Goal: Browse casually

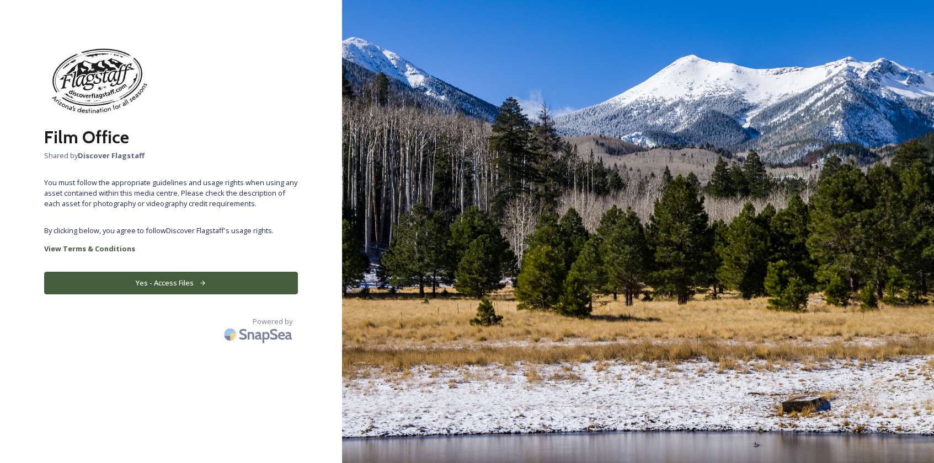
click at [167, 276] on button "Yes - Access Files" at bounding box center [171, 283] width 254 height 23
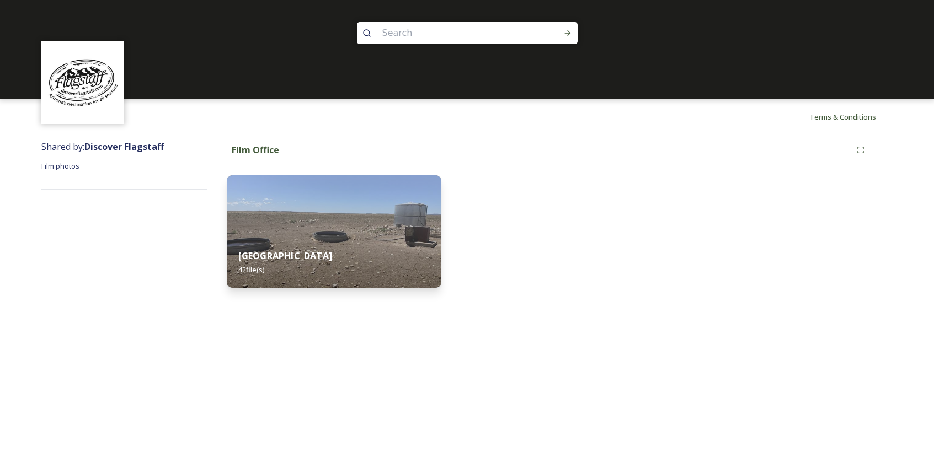
click at [344, 237] on img at bounding box center [334, 231] width 215 height 113
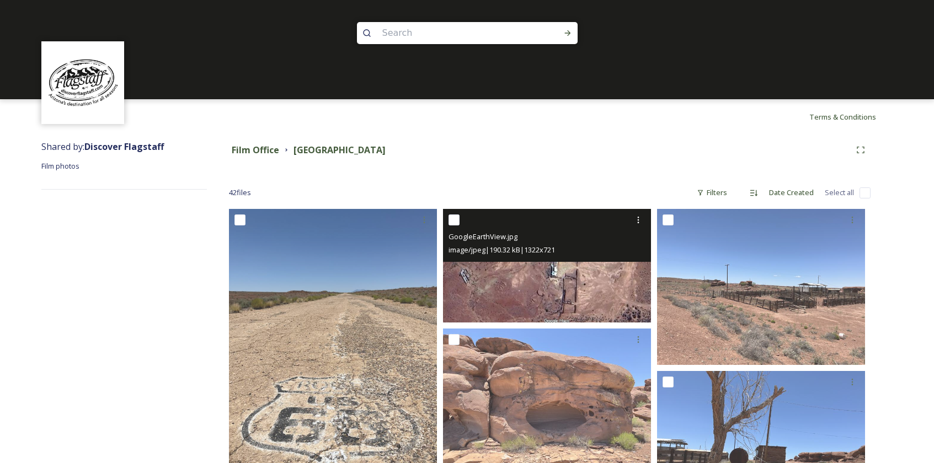
click at [523, 284] on img at bounding box center [547, 266] width 208 height 114
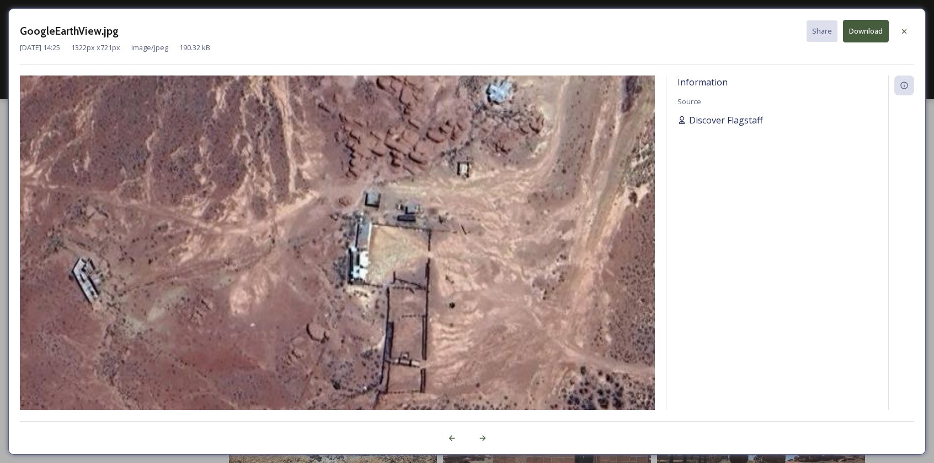
click at [717, 116] on span "Discover Flagstaff" at bounding box center [726, 120] width 74 height 13
click at [686, 119] on icon at bounding box center [682, 120] width 9 height 9
click at [904, 29] on icon at bounding box center [904, 31] width 9 height 9
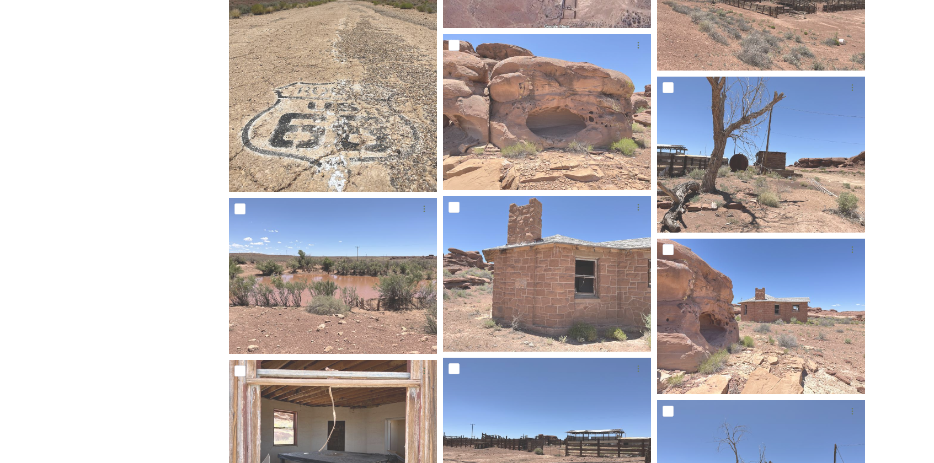
scroll to position [296, 0]
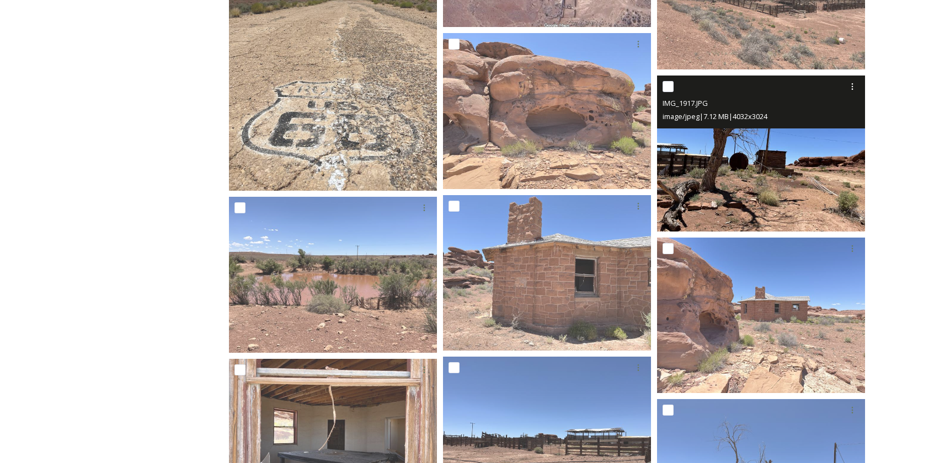
click at [733, 175] on img at bounding box center [761, 154] width 208 height 156
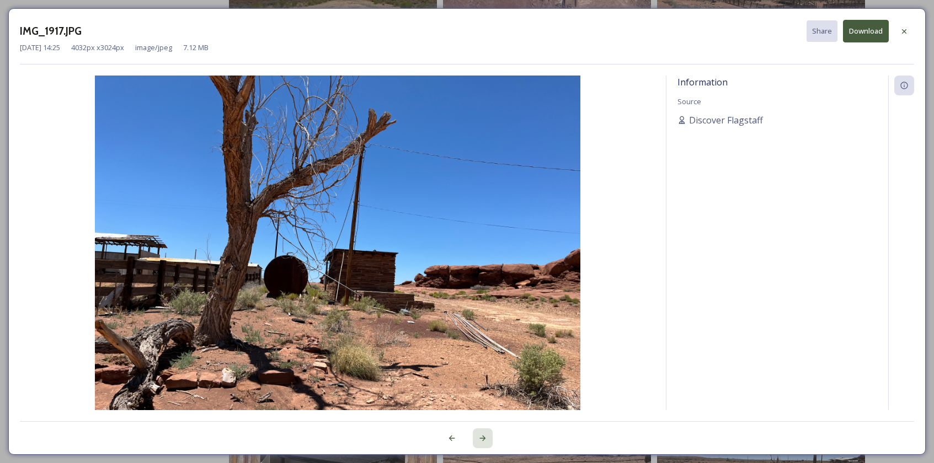
click at [486, 436] on icon at bounding box center [482, 438] width 9 height 9
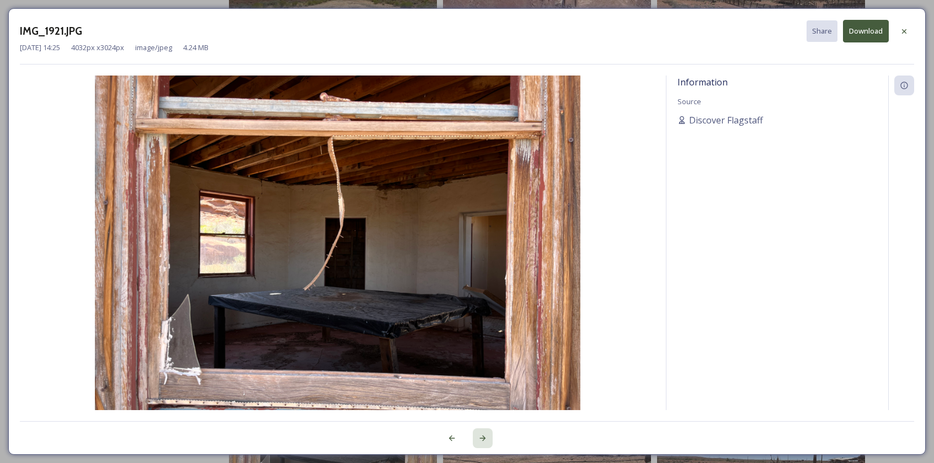
click at [486, 436] on icon at bounding box center [482, 438] width 9 height 9
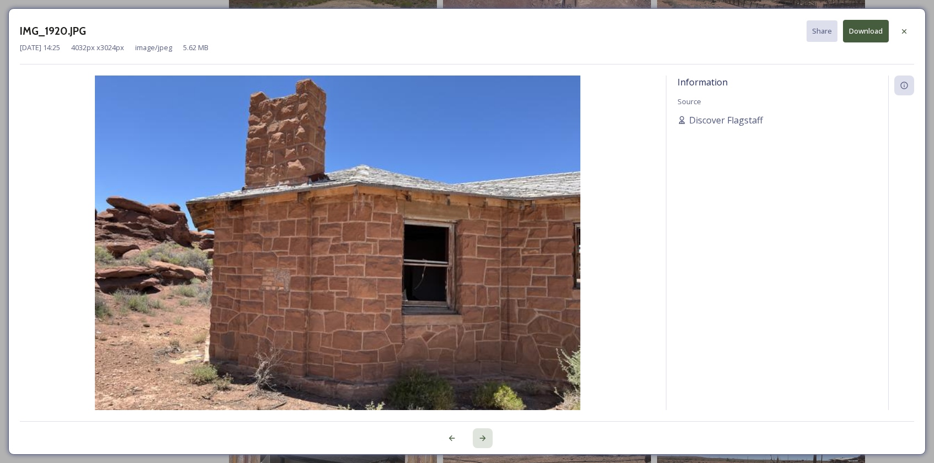
click at [486, 436] on icon at bounding box center [482, 438] width 9 height 9
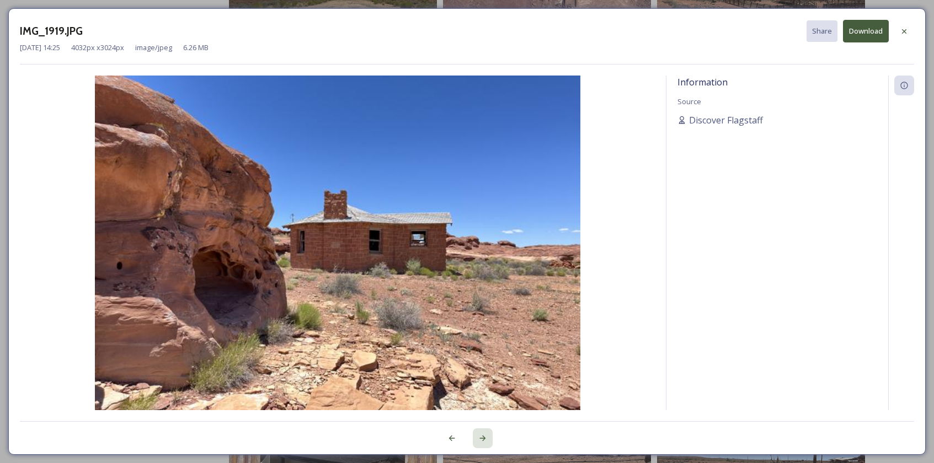
click at [486, 436] on icon at bounding box center [482, 438] width 9 height 9
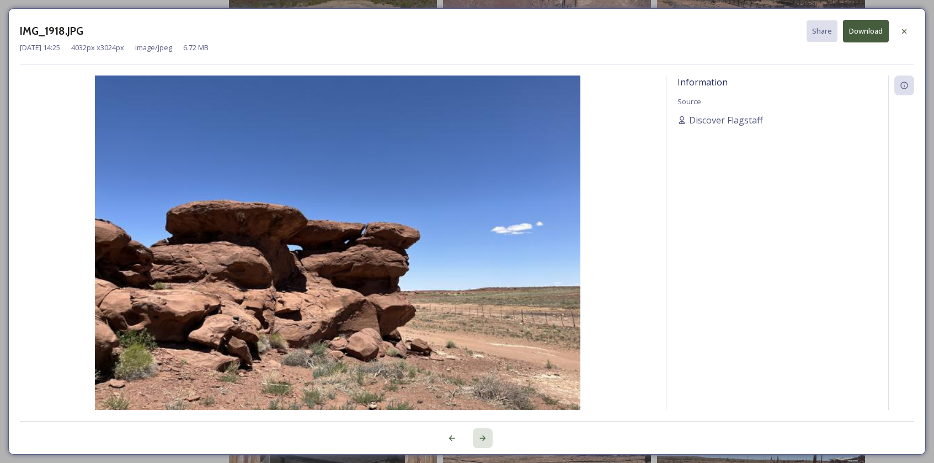
click at [486, 436] on icon at bounding box center [482, 438] width 9 height 9
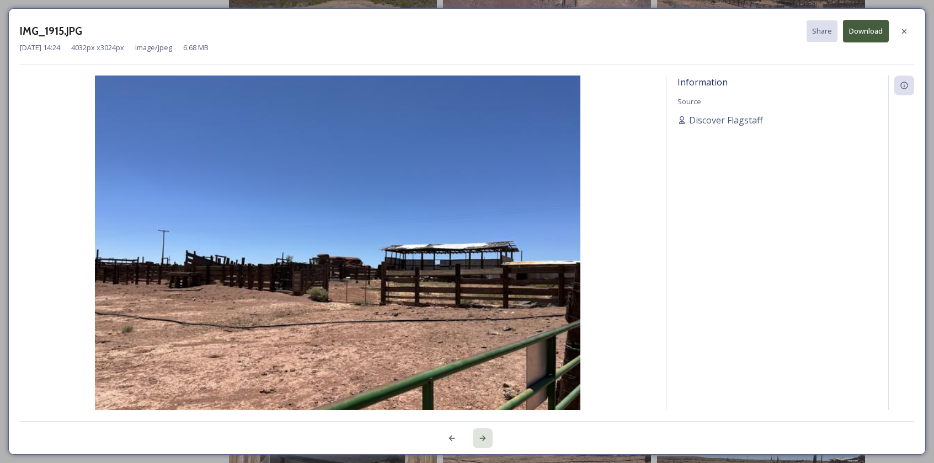
click at [486, 436] on icon at bounding box center [482, 438] width 9 height 9
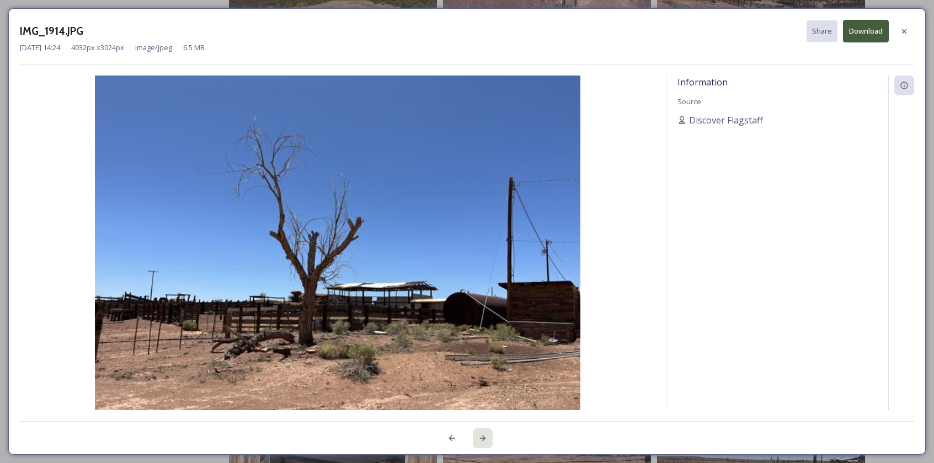
click at [486, 436] on icon at bounding box center [482, 438] width 9 height 9
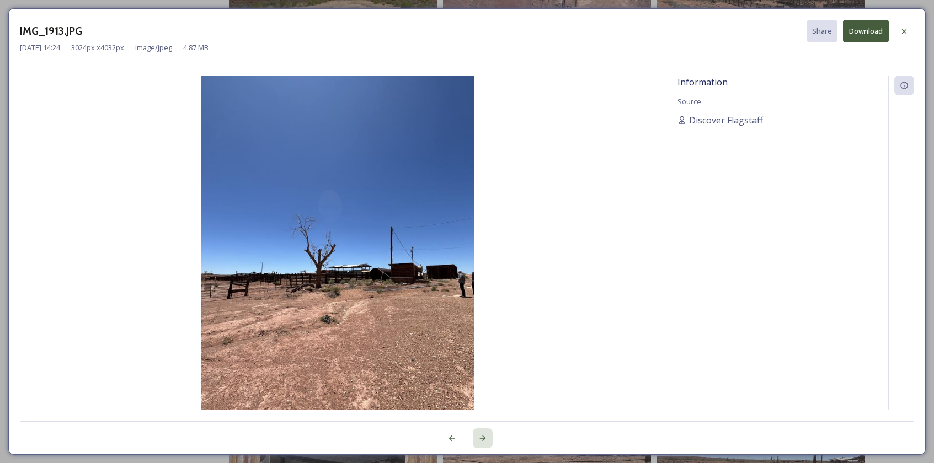
click at [486, 436] on icon at bounding box center [482, 438] width 9 height 9
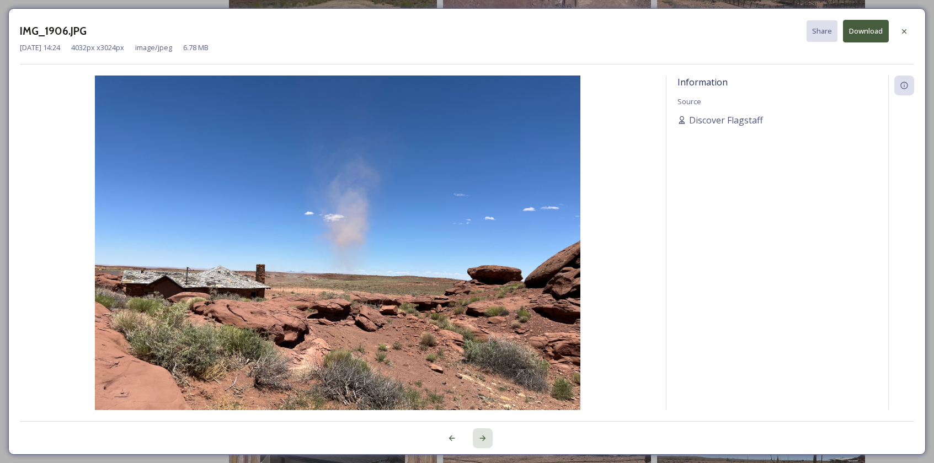
click at [486, 436] on icon at bounding box center [482, 438] width 9 height 9
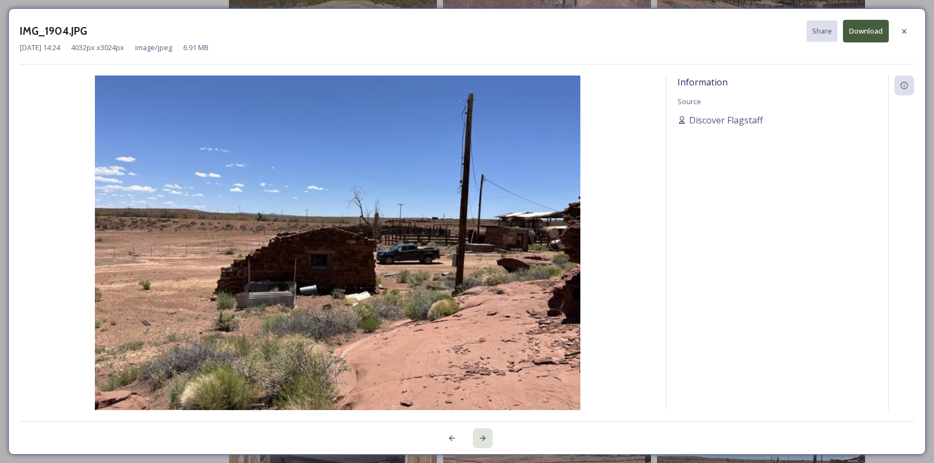
click at [486, 436] on icon at bounding box center [482, 438] width 9 height 9
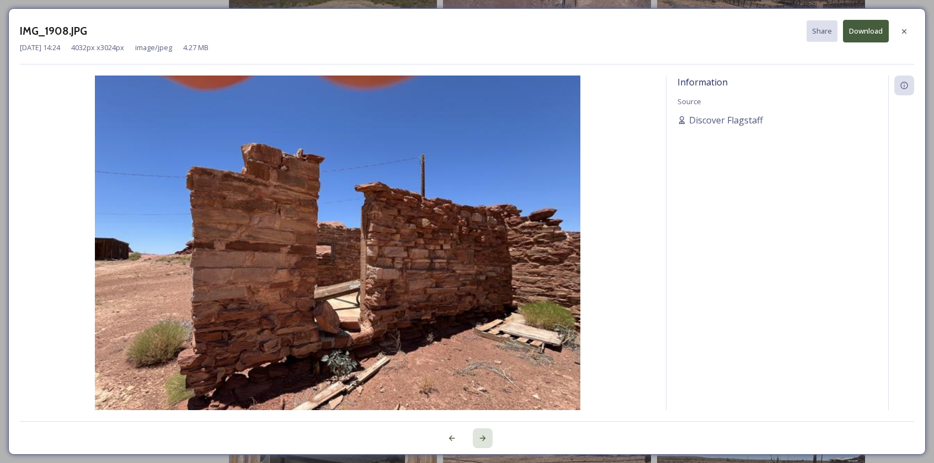
click at [486, 436] on icon at bounding box center [482, 438] width 9 height 9
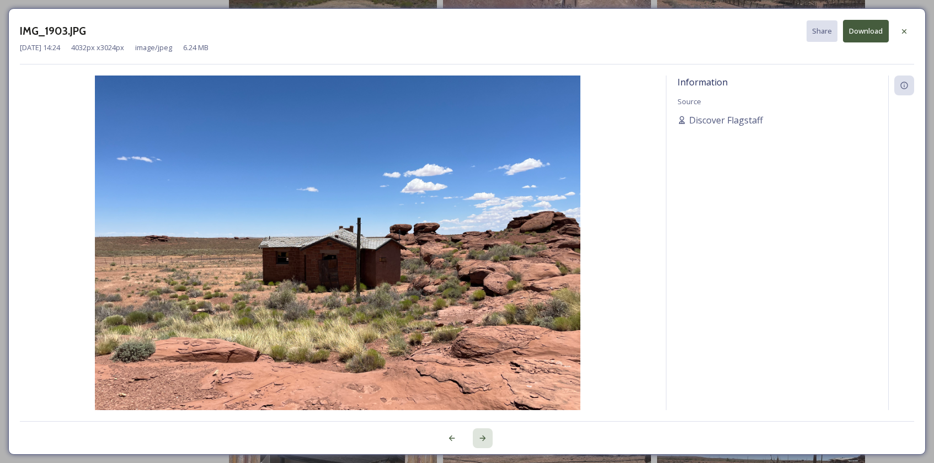
click at [486, 436] on icon at bounding box center [482, 438] width 9 height 9
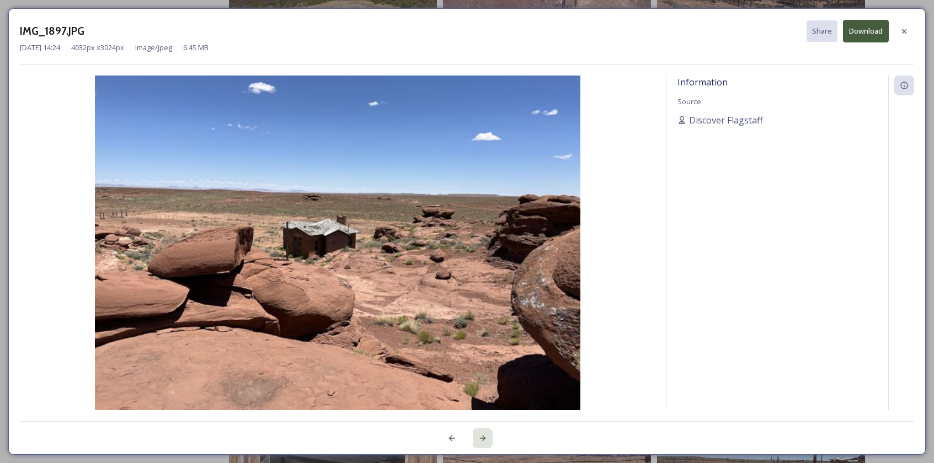
click at [486, 436] on icon at bounding box center [482, 438] width 9 height 9
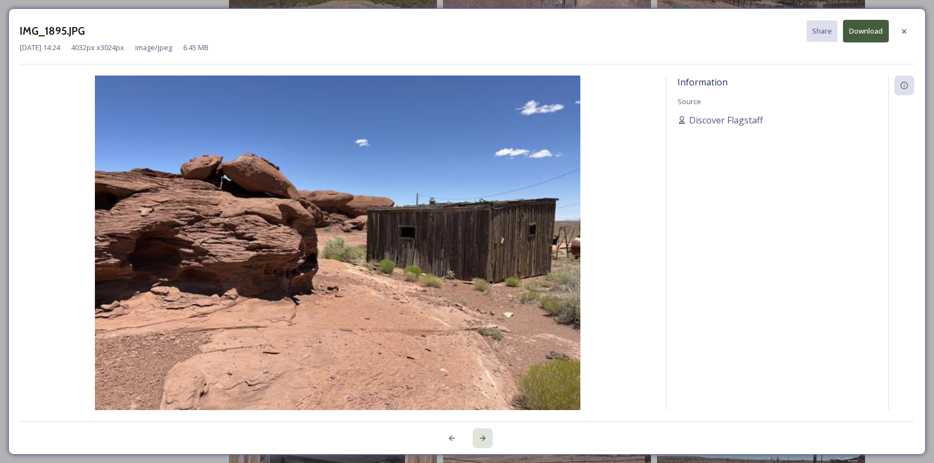
click at [486, 436] on icon at bounding box center [482, 438] width 9 height 9
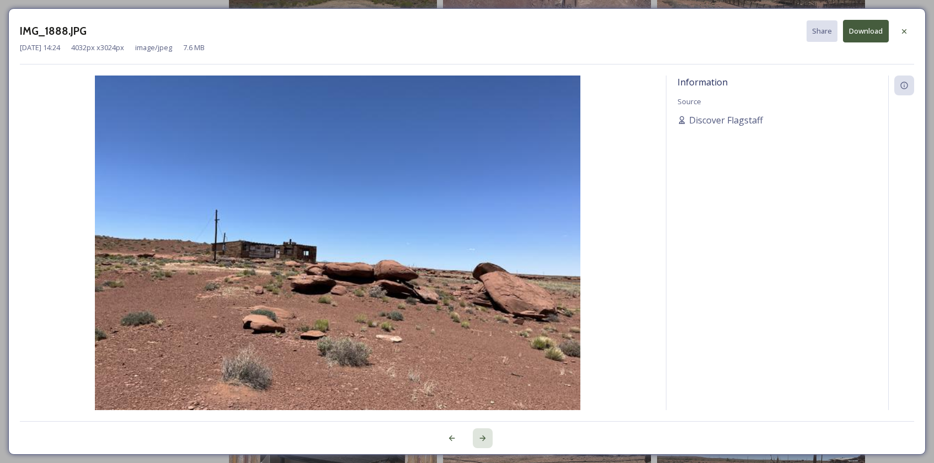
click at [486, 436] on icon at bounding box center [482, 438] width 9 height 9
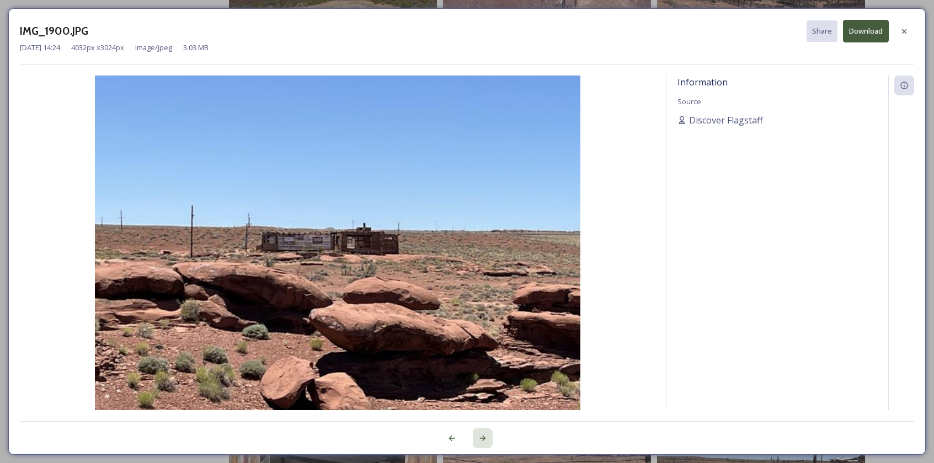
click at [486, 436] on icon at bounding box center [482, 438] width 9 height 9
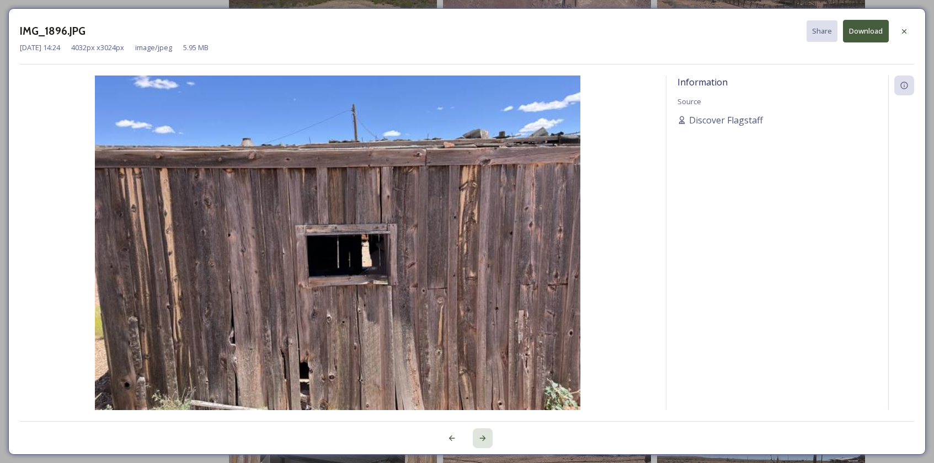
click at [486, 436] on icon at bounding box center [482, 438] width 9 height 9
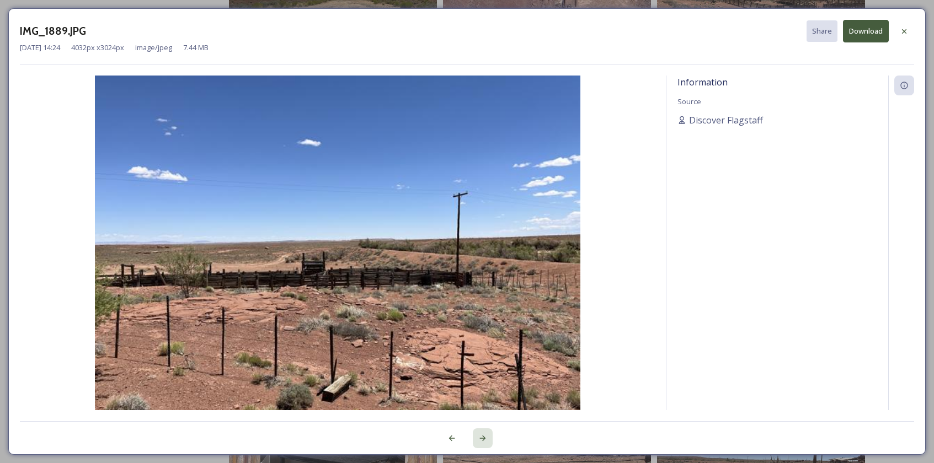
click at [486, 436] on icon at bounding box center [482, 438] width 9 height 9
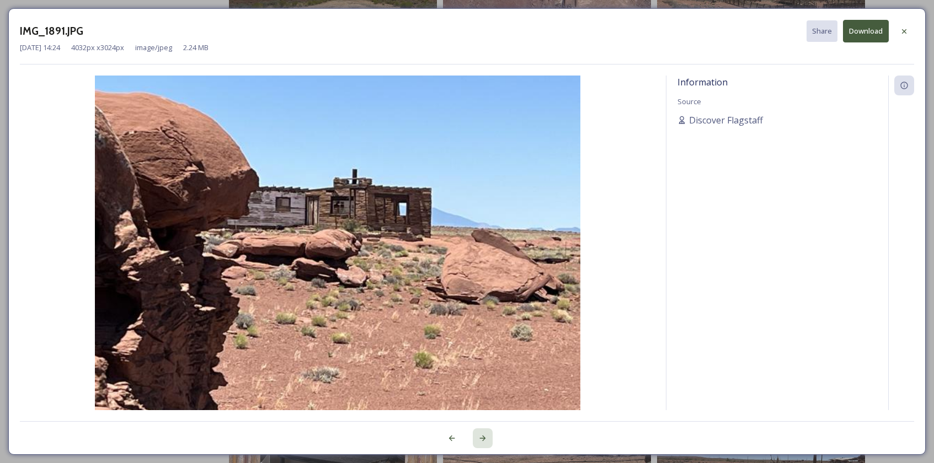
click at [486, 436] on icon at bounding box center [482, 438] width 9 height 9
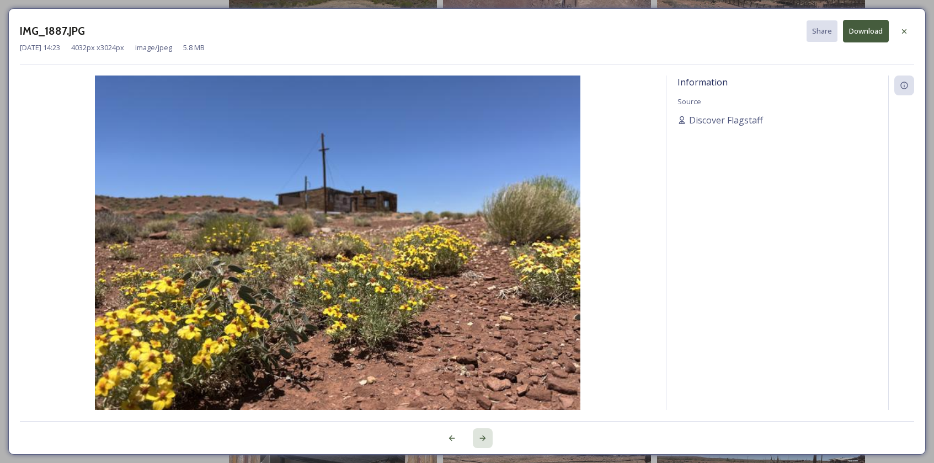
click at [486, 436] on icon at bounding box center [482, 438] width 9 height 9
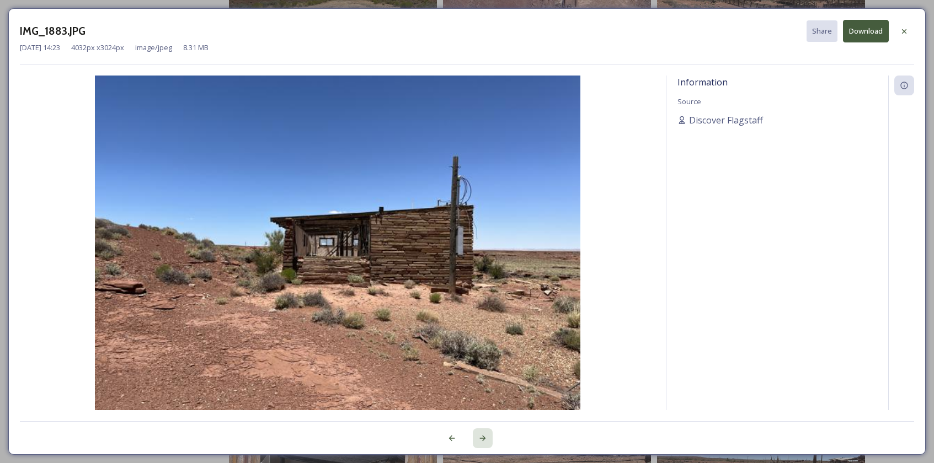
click at [486, 436] on icon at bounding box center [482, 438] width 9 height 9
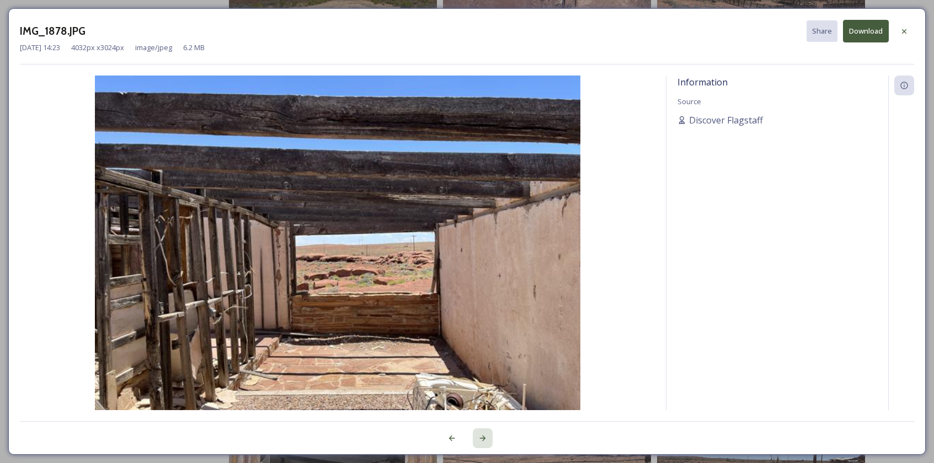
click at [486, 436] on icon at bounding box center [482, 438] width 9 height 9
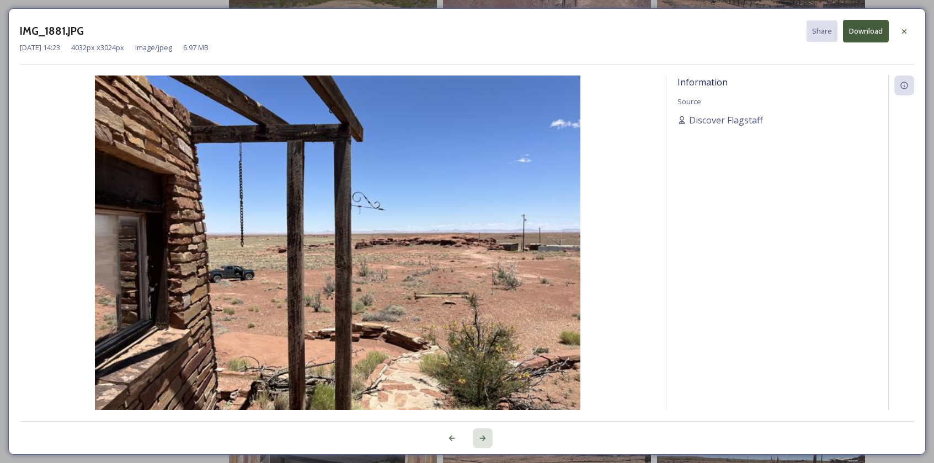
click at [486, 436] on icon at bounding box center [482, 438] width 9 height 9
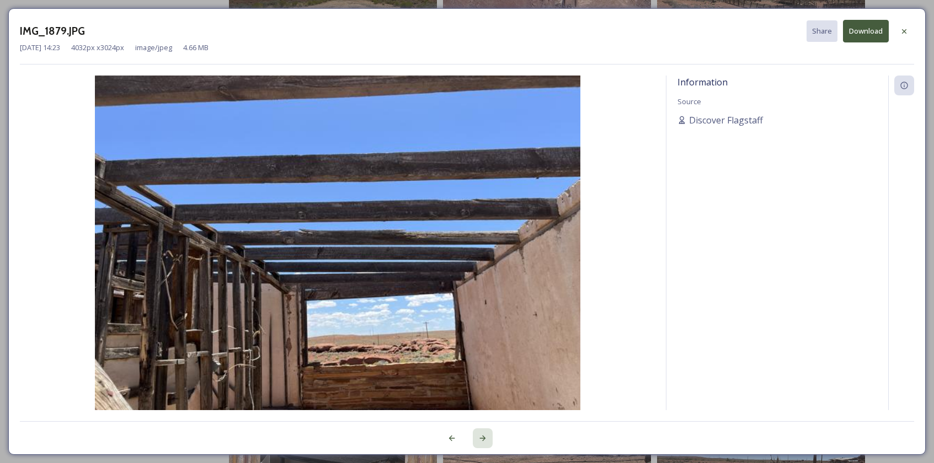
click at [486, 436] on icon at bounding box center [482, 438] width 9 height 9
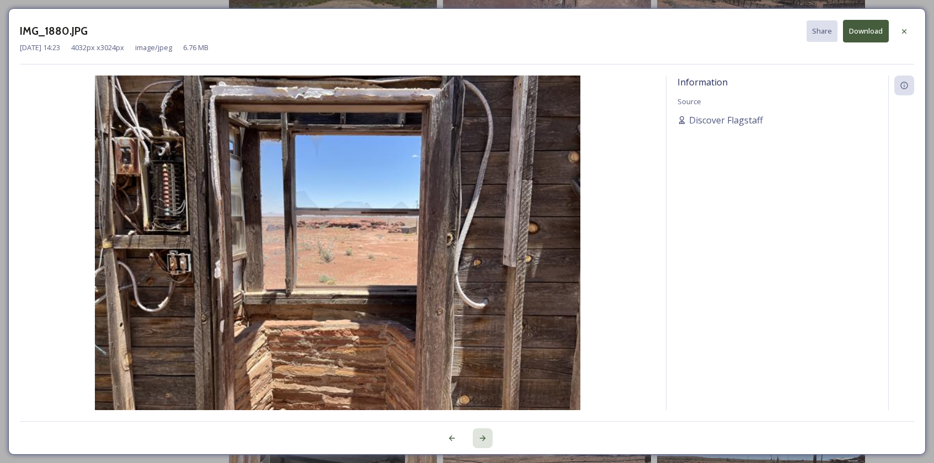
click at [486, 436] on icon at bounding box center [482, 438] width 9 height 9
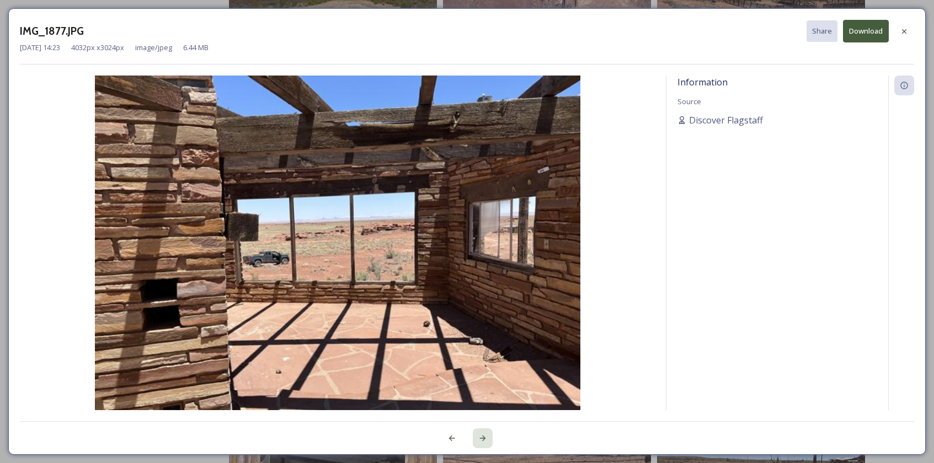
click at [486, 436] on icon at bounding box center [482, 438] width 9 height 9
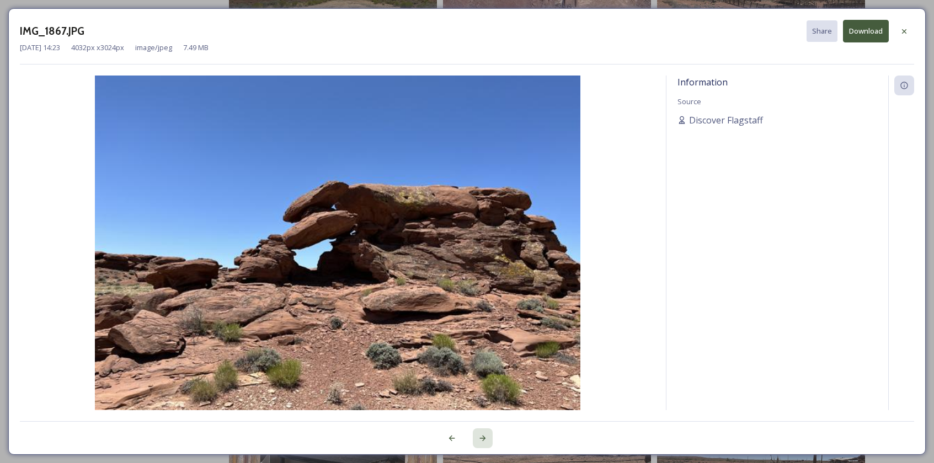
click at [486, 436] on icon at bounding box center [482, 438] width 9 height 9
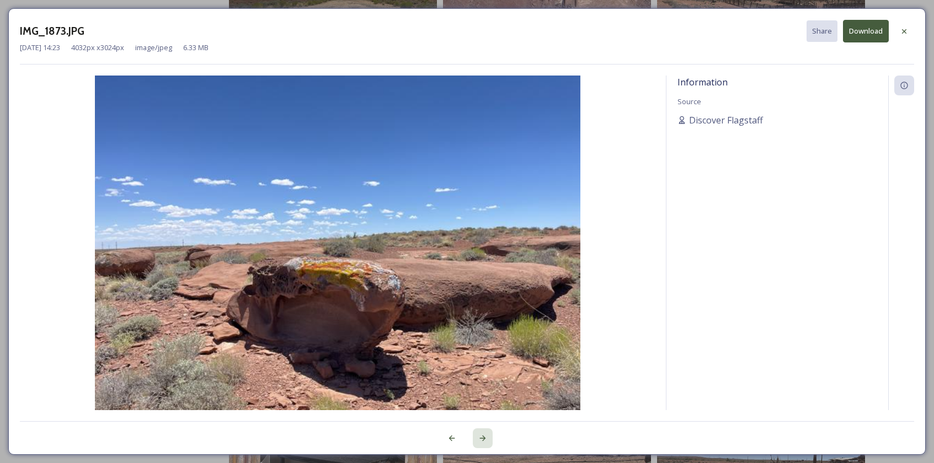
click at [486, 436] on icon at bounding box center [482, 438] width 9 height 9
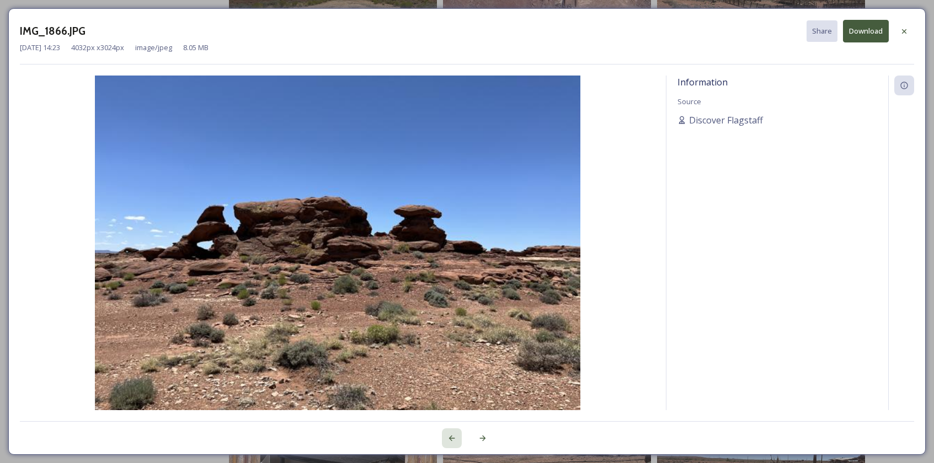
click at [451, 442] on icon at bounding box center [451, 438] width 9 height 9
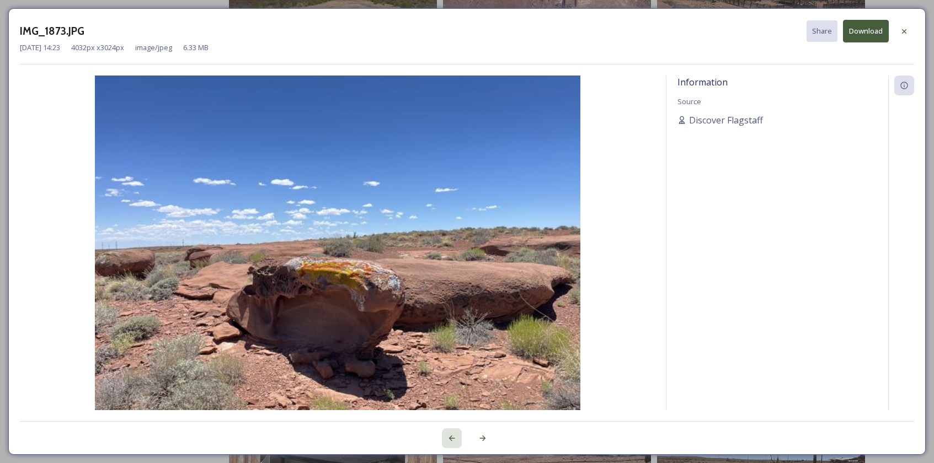
click at [451, 442] on icon at bounding box center [451, 438] width 9 height 9
